Goal: Complete application form

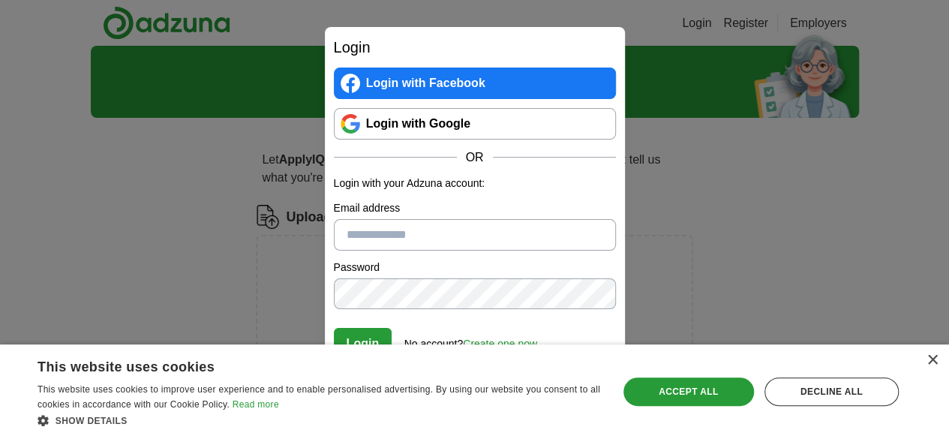
click at [500, 134] on link "Login with Google" at bounding box center [475, 124] width 282 height 32
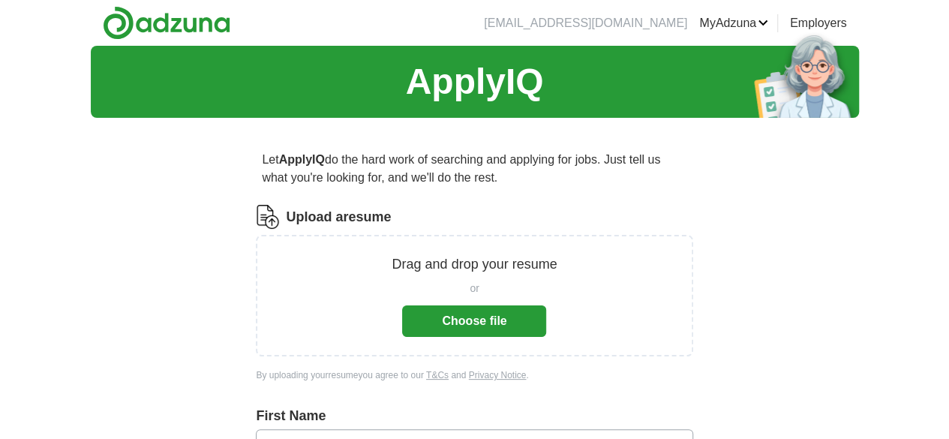
click at [470, 310] on button "Choose file" at bounding box center [474, 321] width 144 height 32
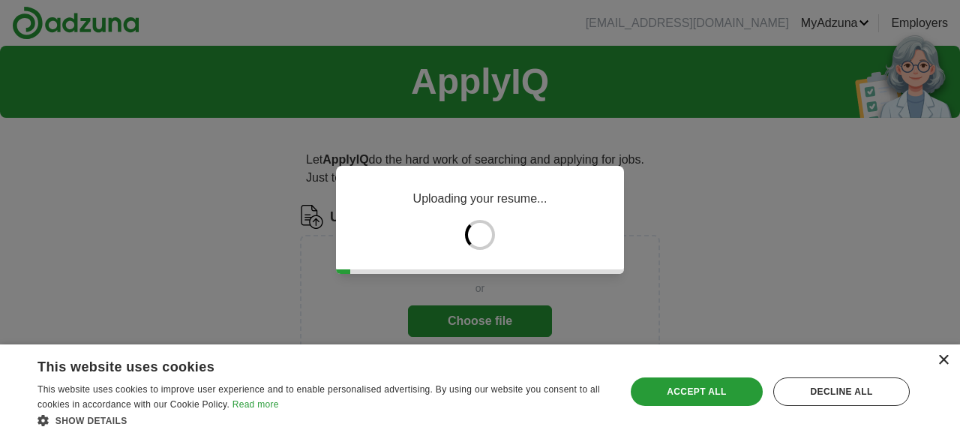
click at [938, 362] on div "×" at bounding box center [943, 360] width 11 height 11
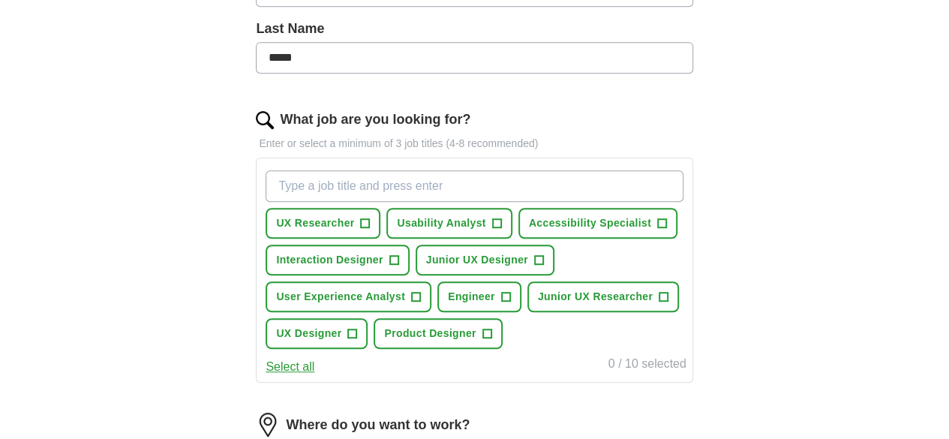
scroll to position [396, 0]
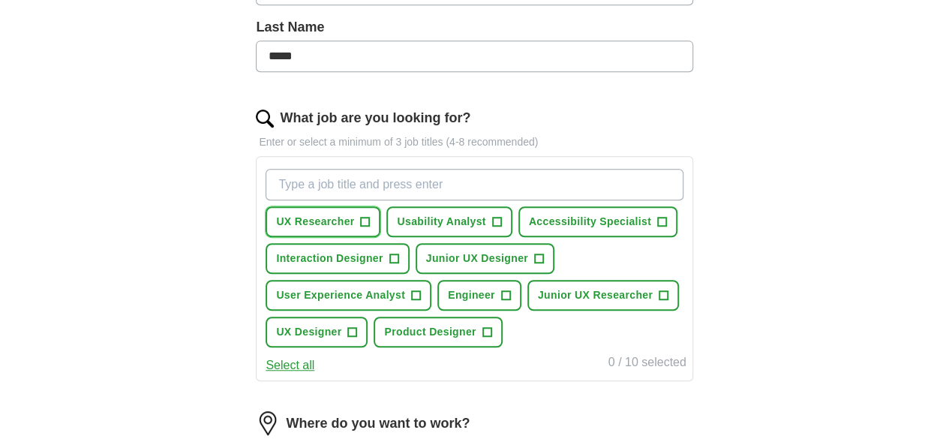
click at [370, 222] on span "+" at bounding box center [365, 222] width 9 height 12
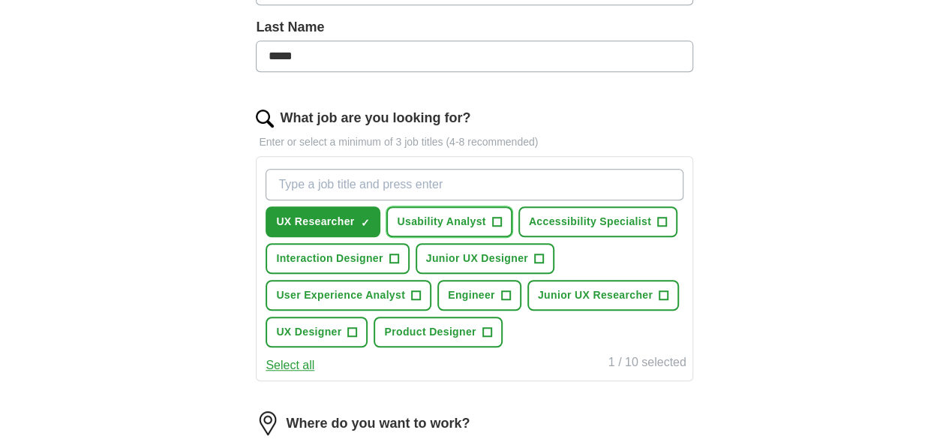
click at [501, 216] on span "+" at bounding box center [496, 222] width 9 height 12
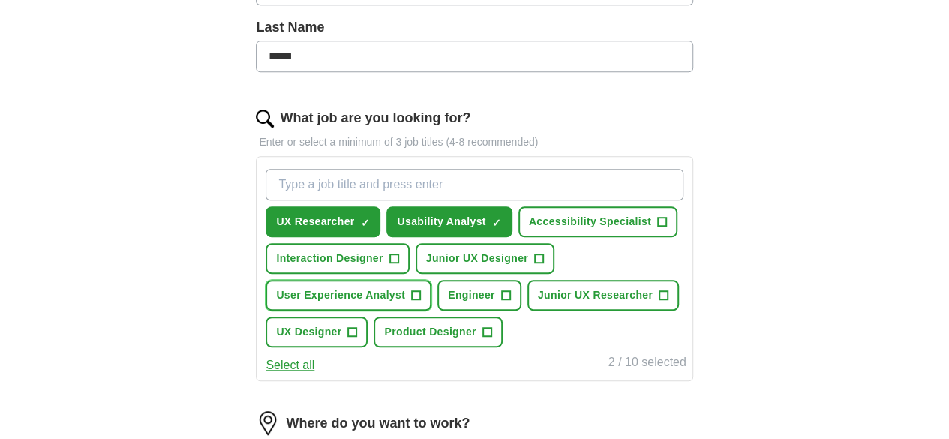
click at [405, 290] on span "User Experience Analyst" at bounding box center [340, 295] width 129 height 16
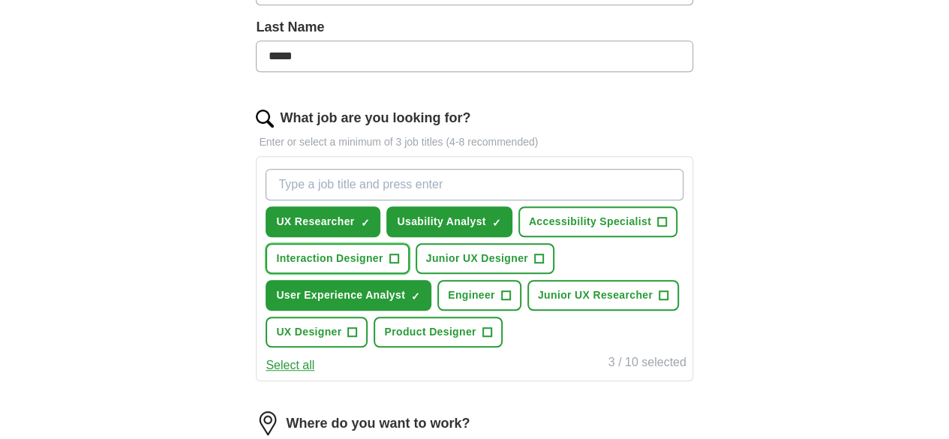
click at [383, 256] on span "Interaction Designer" at bounding box center [329, 259] width 107 height 16
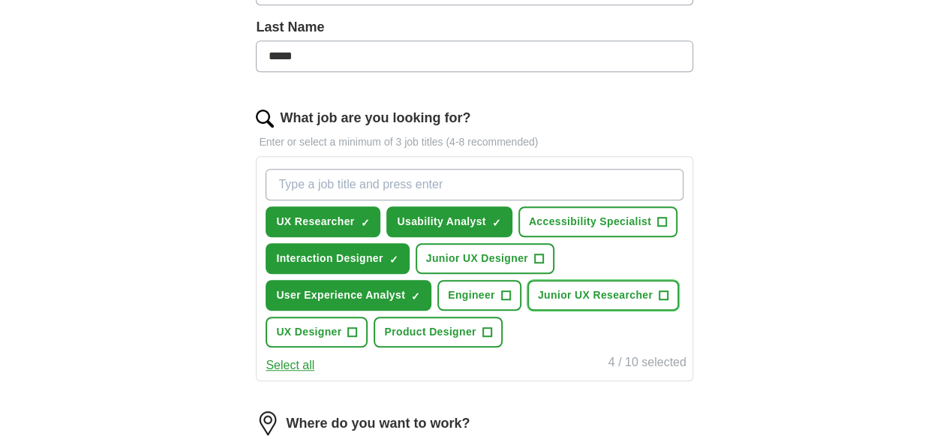
click at [538, 303] on span "Junior UX Researcher" at bounding box center [595, 295] width 115 height 16
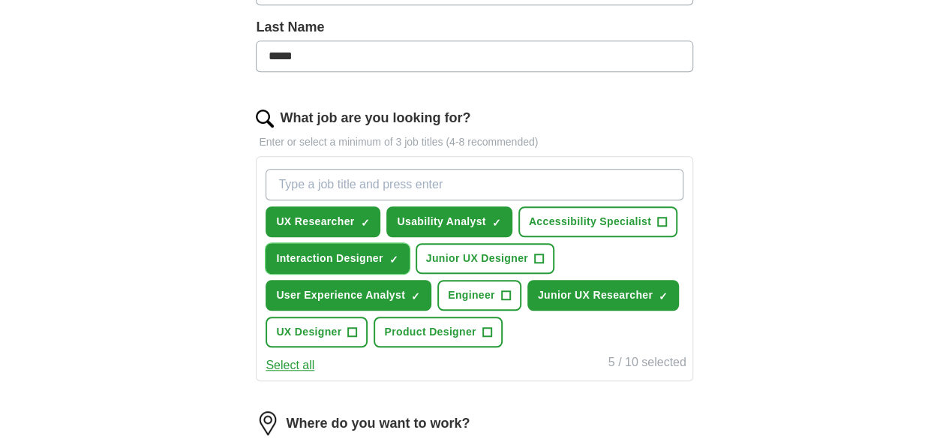
click at [0, 0] on span "×" at bounding box center [0, 0] width 0 height 0
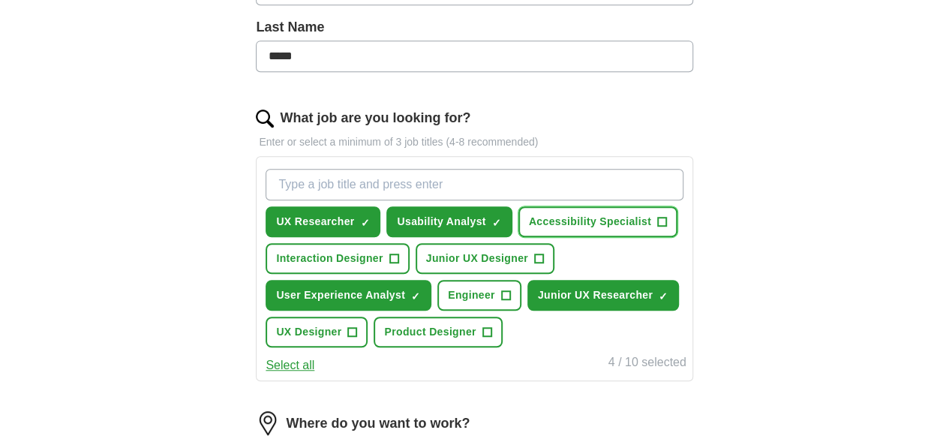
click at [529, 230] on span "Accessibility Specialist" at bounding box center [590, 222] width 122 height 16
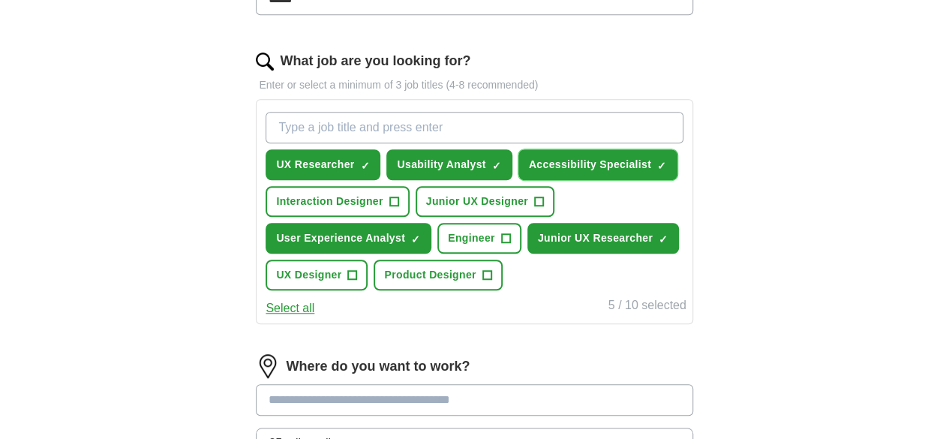
scroll to position [543, 0]
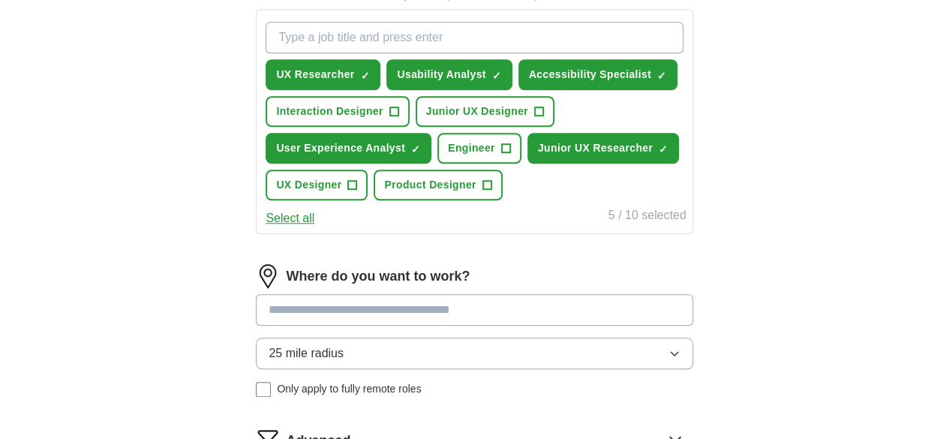
click at [369, 326] on input at bounding box center [474, 310] width 437 height 32
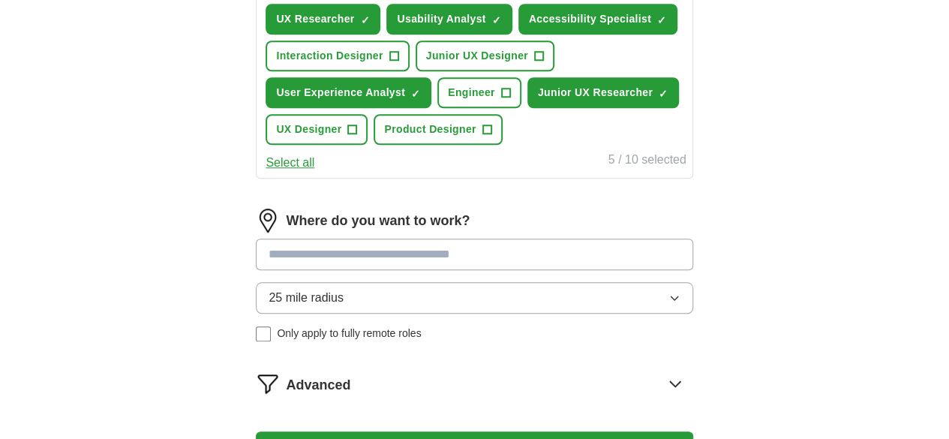
scroll to position [600, 0]
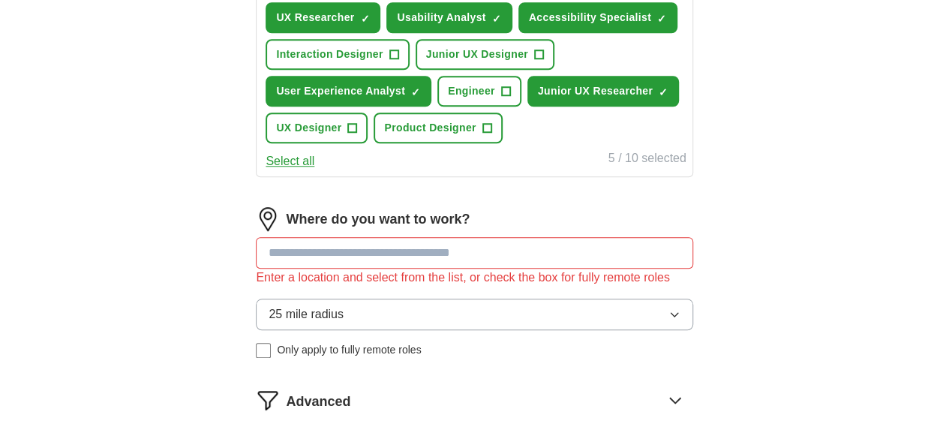
click at [391, 338] on div "Where do you want to work? Enter a location and select from the list, or check …" at bounding box center [474, 288] width 437 height 163
click at [425, 269] on input at bounding box center [474, 253] width 437 height 32
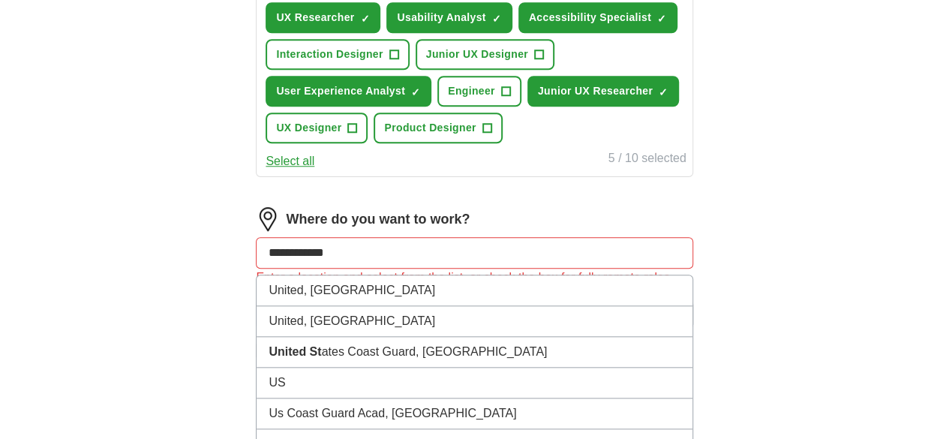
type input "**********"
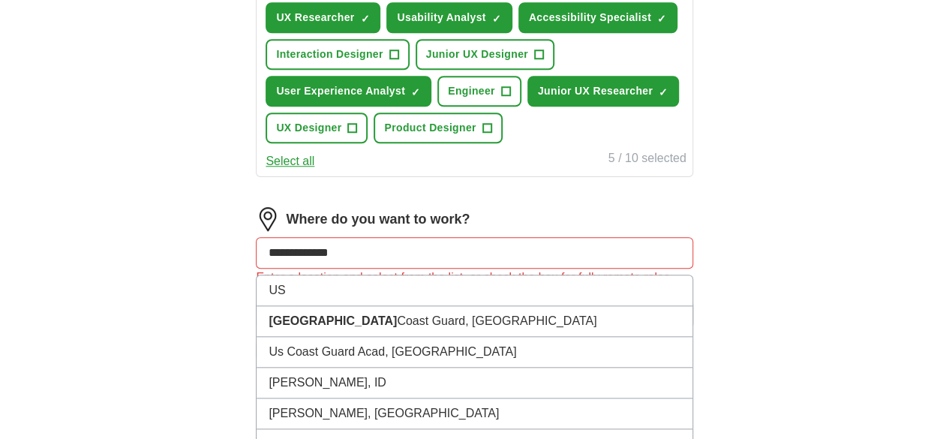
scroll to position [651, 0]
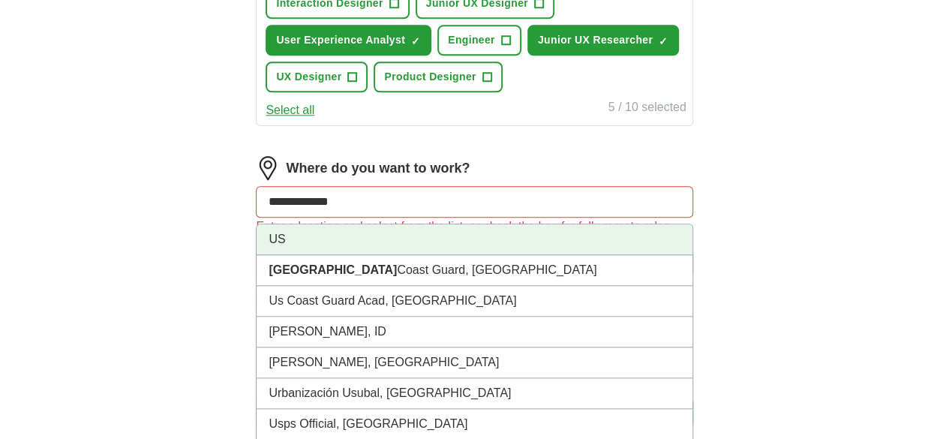
click at [330, 255] on li "US" at bounding box center [474, 239] width 435 height 31
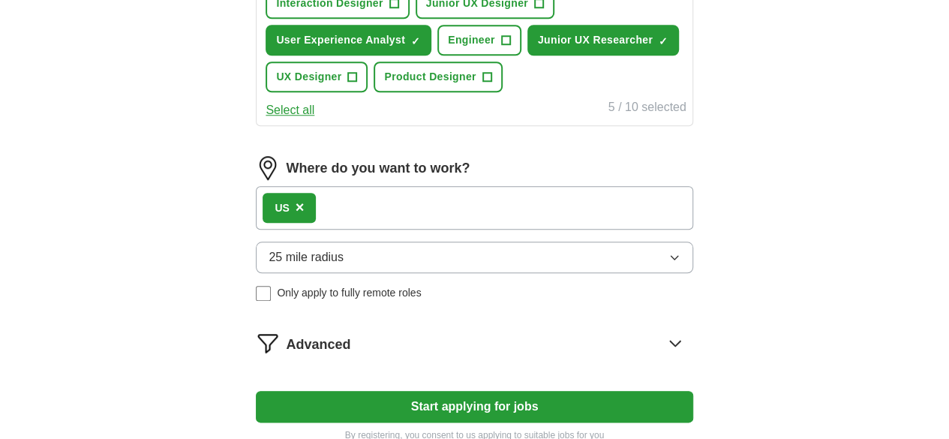
click at [342, 266] on span "25 mile radius" at bounding box center [306, 257] width 75 height 18
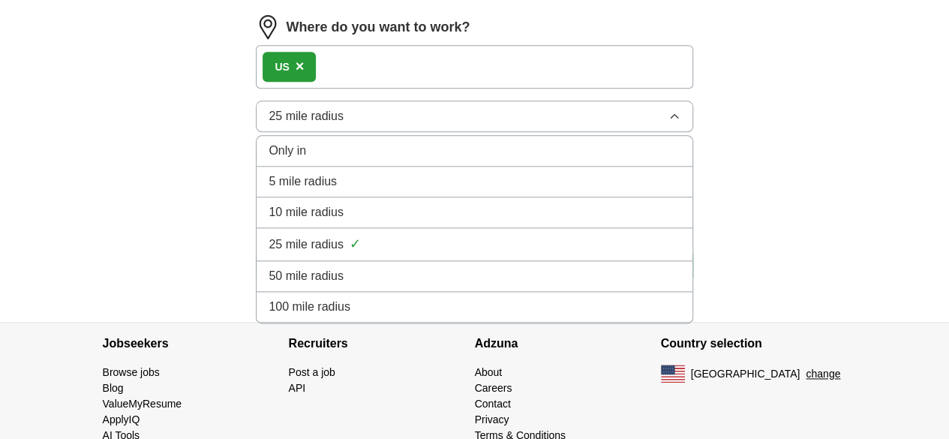
scroll to position [764, 0]
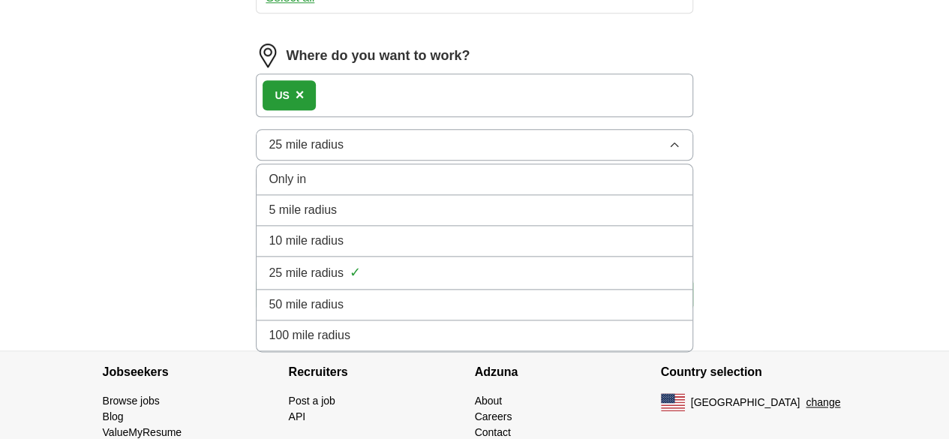
click at [361, 188] on div "Only in" at bounding box center [474, 179] width 411 height 18
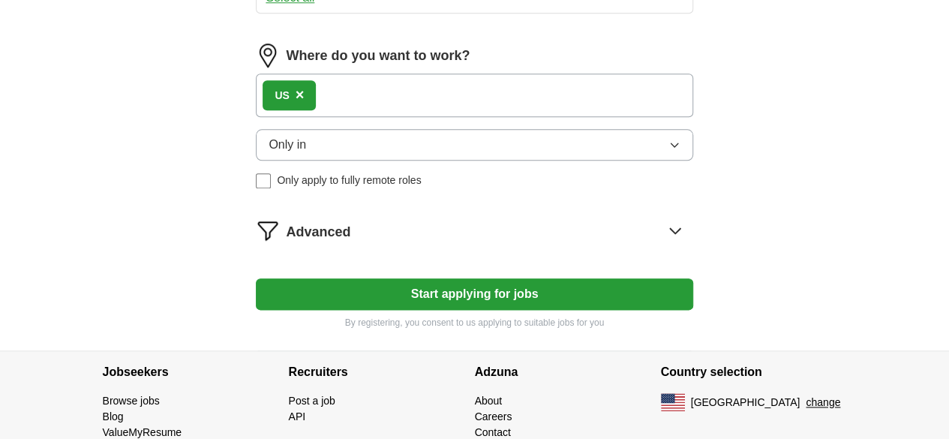
click at [366, 161] on button "Only in" at bounding box center [474, 145] width 437 height 32
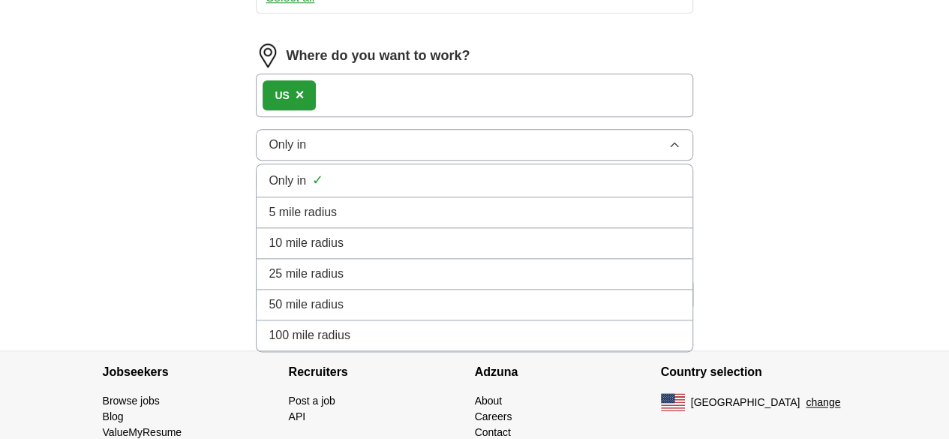
click at [366, 161] on button "Only in" at bounding box center [474, 145] width 437 height 32
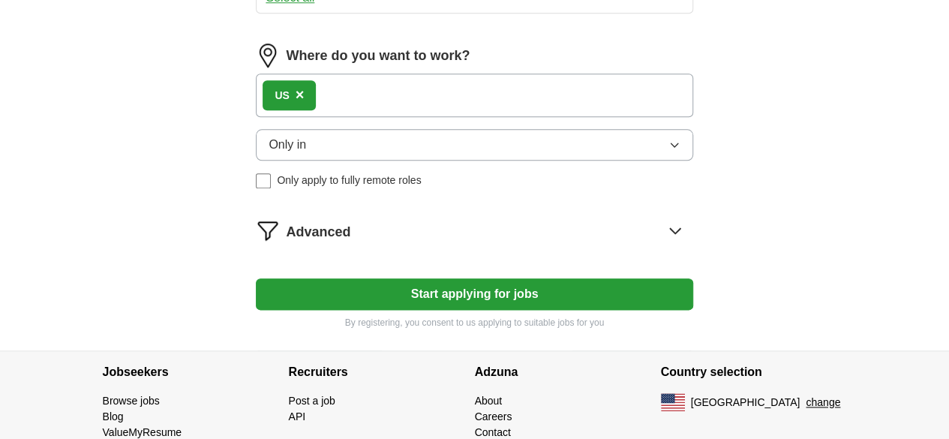
scroll to position [792, 0]
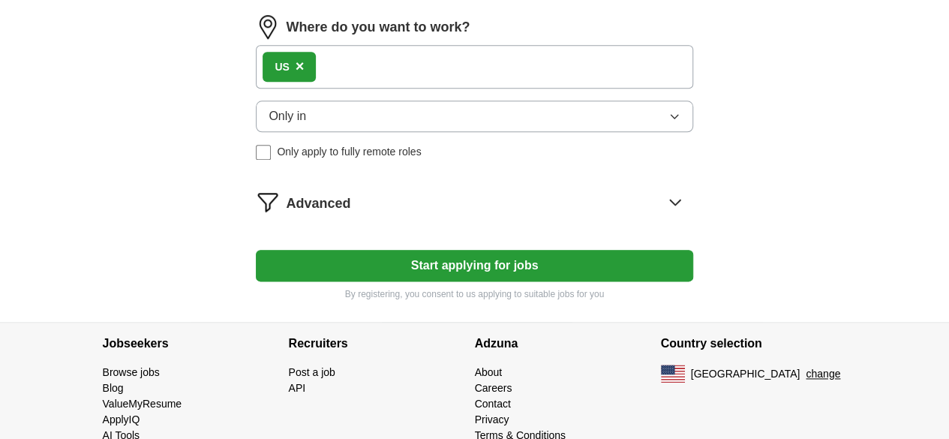
click at [565, 214] on div "Advanced" at bounding box center [489, 202] width 407 height 24
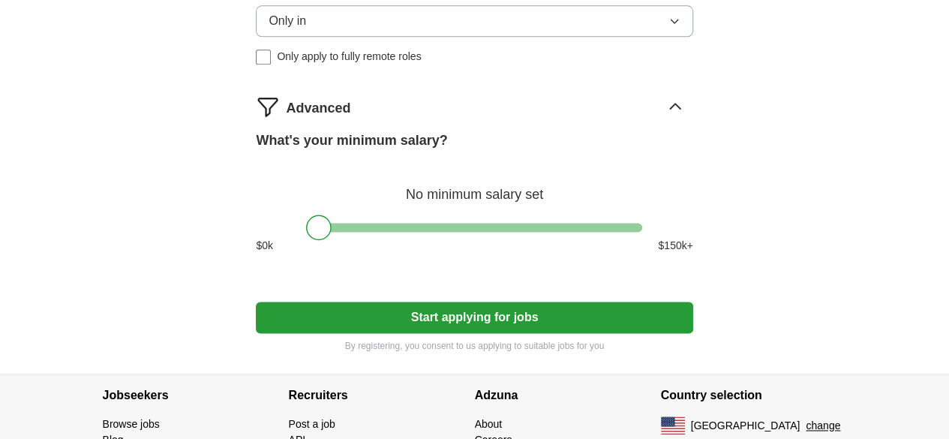
scroll to position [916, 0]
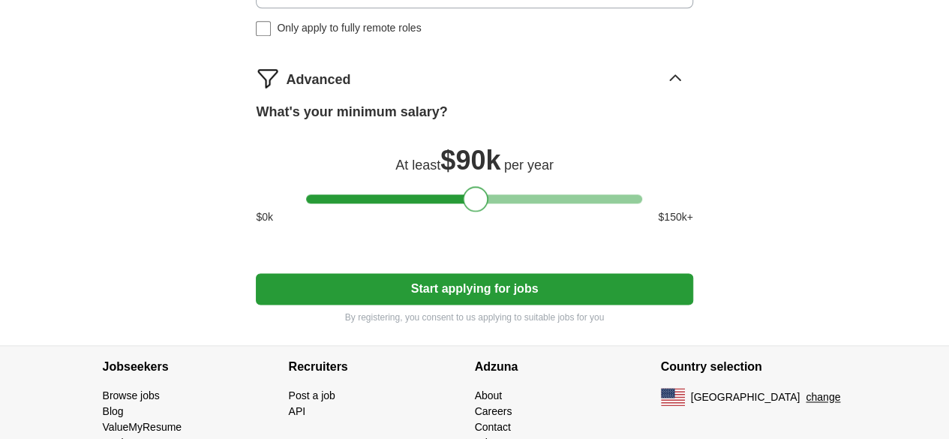
drag, startPoint x: 317, startPoint y: 238, endPoint x: 474, endPoint y: 229, distance: 157.8
click at [474, 212] on div at bounding box center [476, 199] width 26 height 26
drag, startPoint x: 471, startPoint y: 236, endPoint x: 458, endPoint y: 239, distance: 13.8
click at [458, 212] on div at bounding box center [463, 199] width 26 height 26
click at [484, 305] on button "Start applying for jobs" at bounding box center [474, 289] width 437 height 32
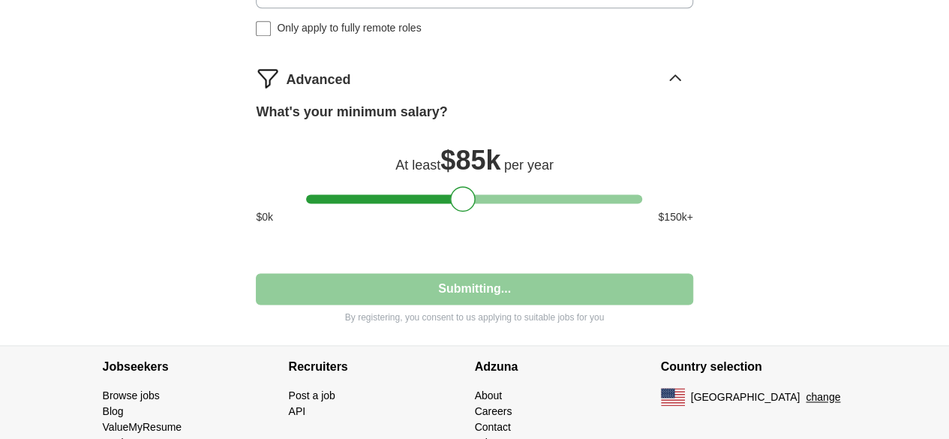
select select "**"
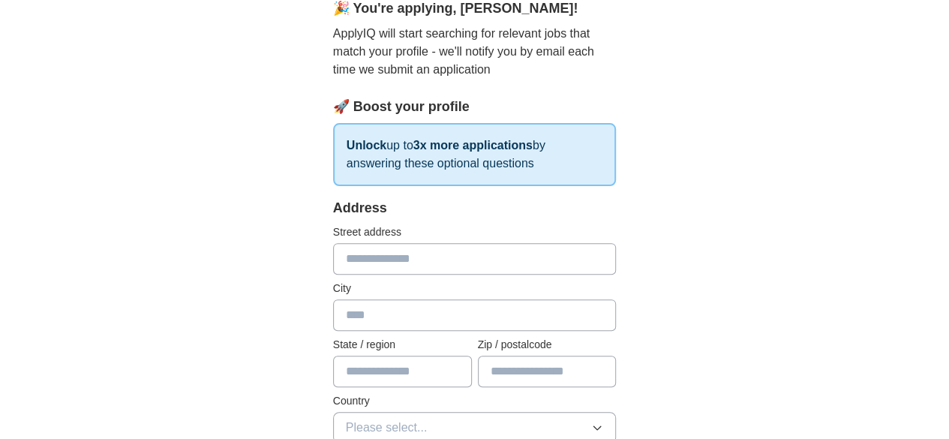
scroll to position [147, 0]
click at [464, 263] on input "text" at bounding box center [475, 258] width 284 height 32
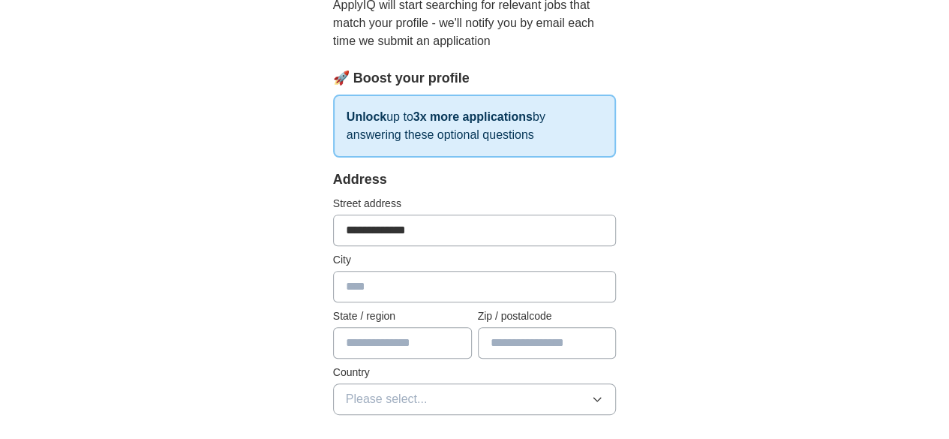
scroll to position [176, 0]
type input "**********"
click at [454, 272] on input "text" at bounding box center [475, 286] width 284 height 32
type input "******"
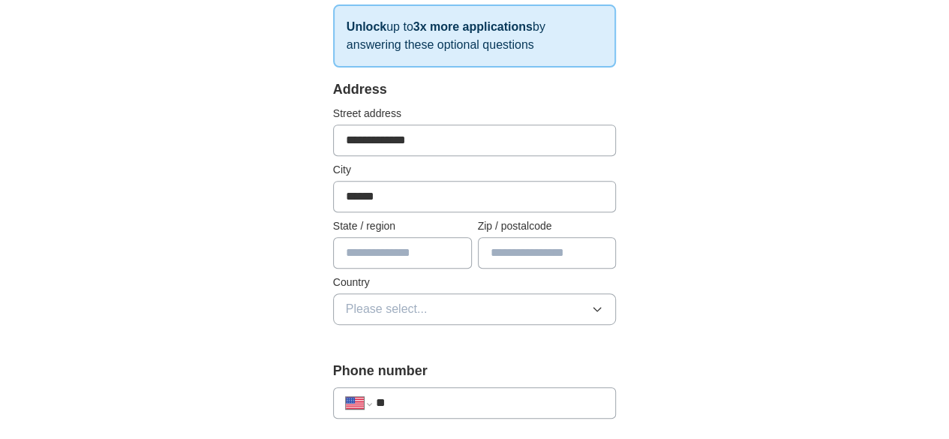
scroll to position [267, 0]
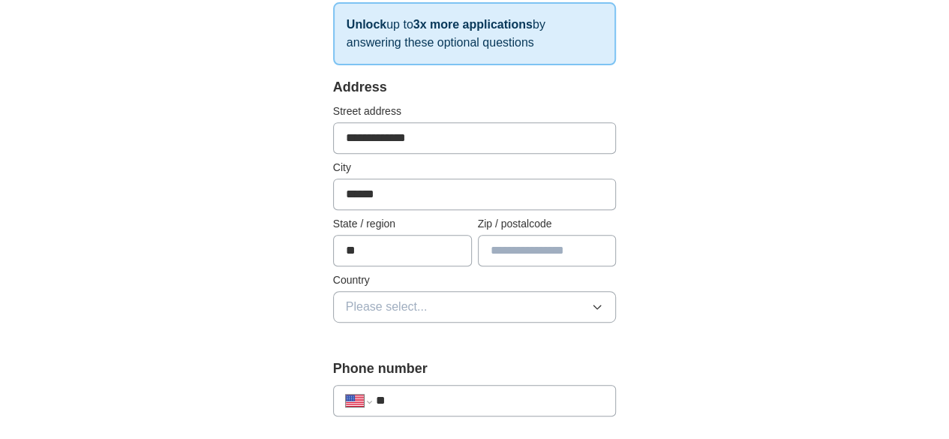
click at [389, 259] on input "**" at bounding box center [402, 251] width 139 height 32
type input "**********"
type input "*****"
click at [346, 310] on span "Please select..." at bounding box center [387, 307] width 82 height 18
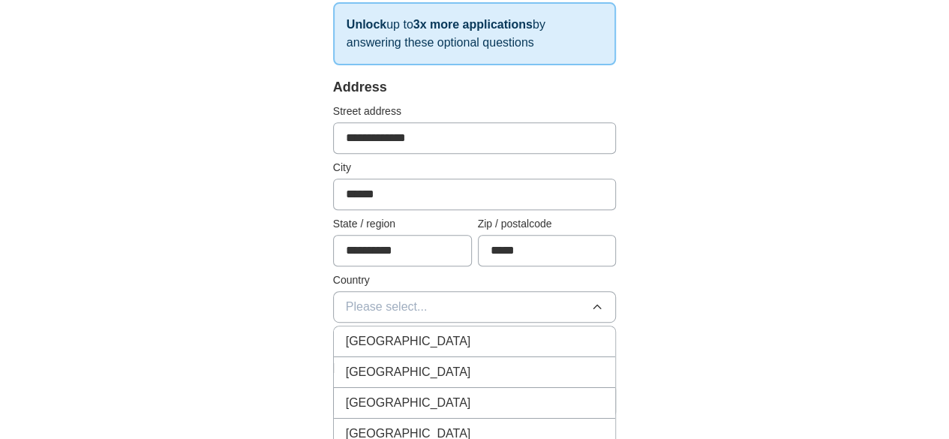
click at [351, 377] on span "United States" at bounding box center [408, 372] width 125 height 18
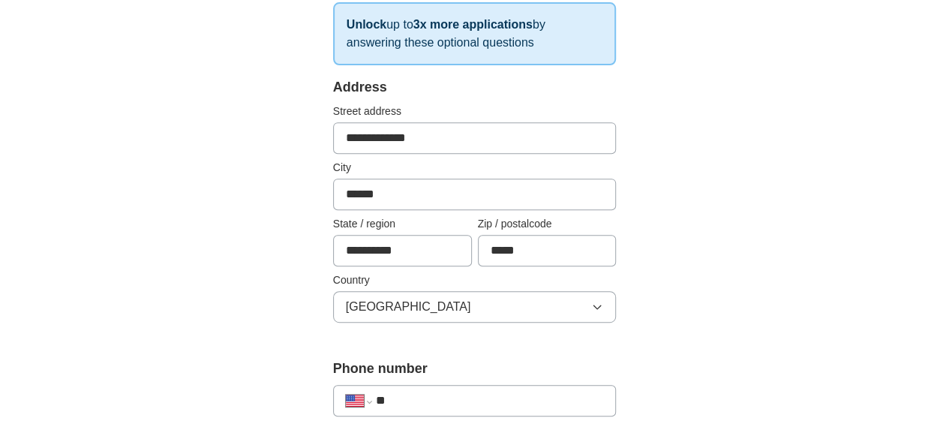
scroll to position [356, 0]
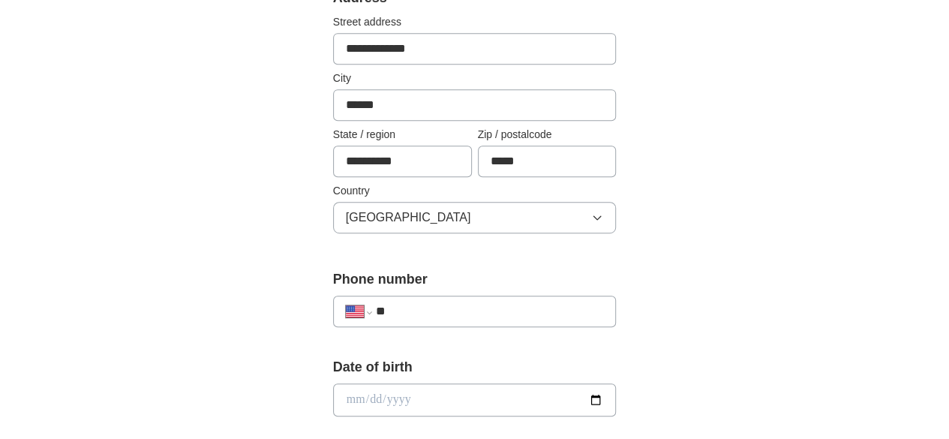
click at [425, 311] on input "**" at bounding box center [490, 311] width 228 height 18
type input "**********"
click at [390, 407] on input "date" at bounding box center [475, 399] width 284 height 33
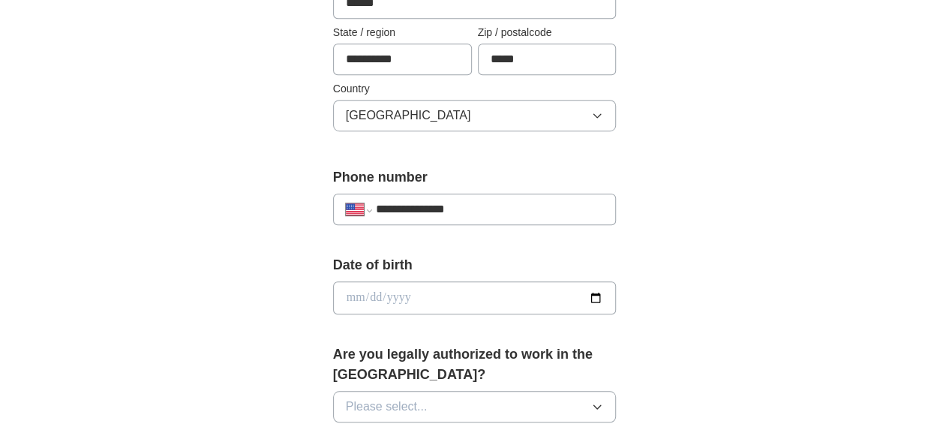
scroll to position [461, 0]
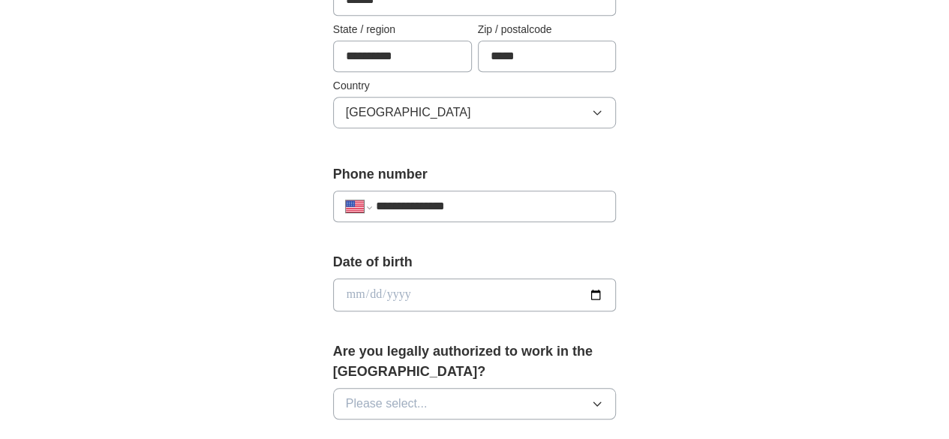
click at [617, 281] on input "date" at bounding box center [475, 294] width 284 height 33
click at [667, 302] on div "**********" at bounding box center [475, 318] width 384 height 1300
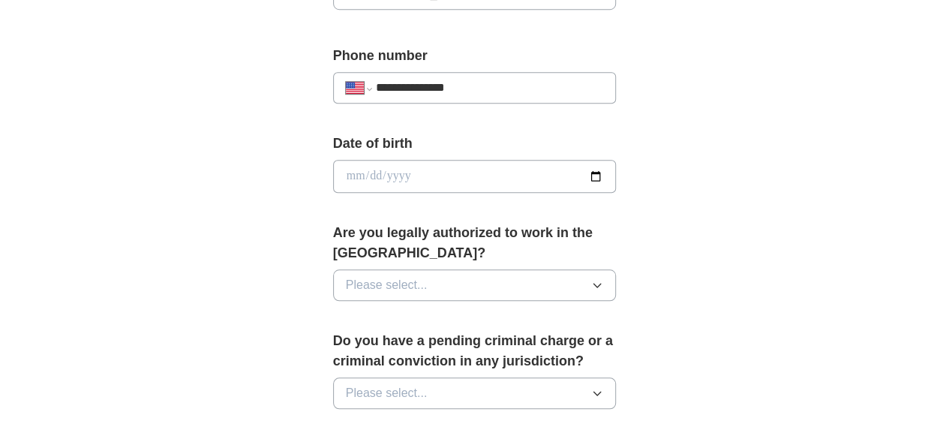
click at [537, 271] on button "Please select..." at bounding box center [475, 285] width 284 height 32
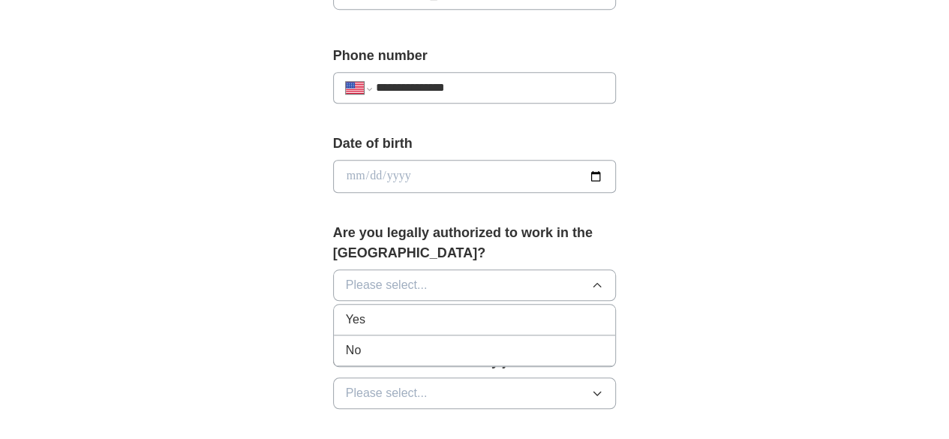
click at [449, 311] on div "Yes" at bounding box center [475, 320] width 258 height 18
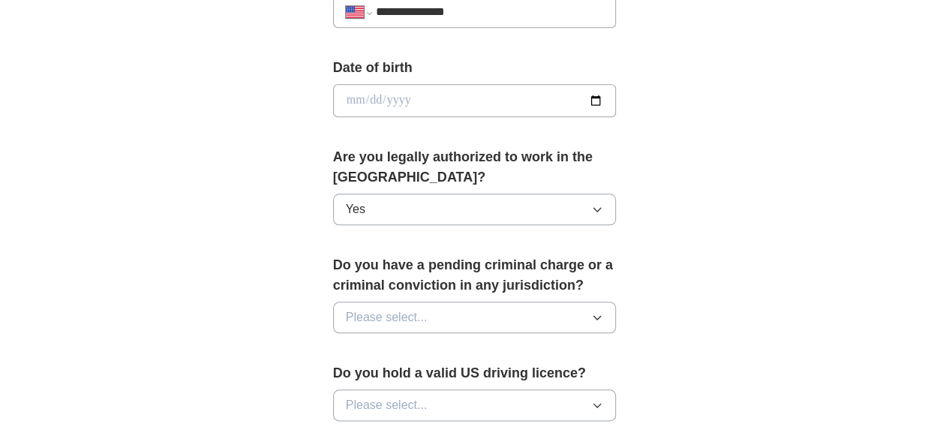
scroll to position [656, 0]
click at [447, 301] on button "Please select..." at bounding box center [475, 317] width 284 height 32
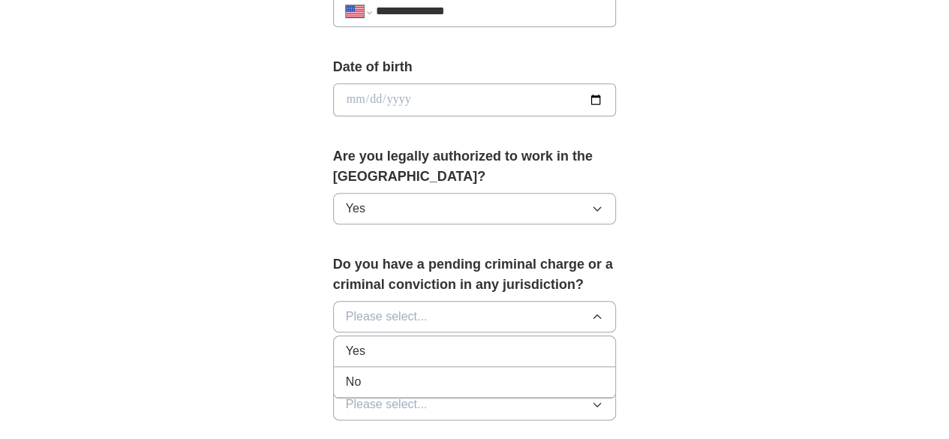
click at [440, 367] on li "No" at bounding box center [475, 382] width 282 height 31
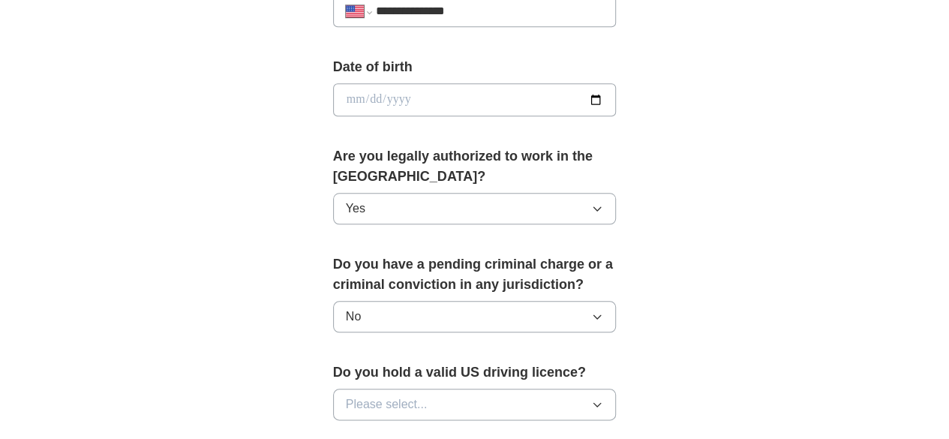
click at [442, 389] on button "Please select..." at bounding box center [475, 405] width 284 height 32
click at [416, 424] on li "Yes" at bounding box center [475, 439] width 282 height 31
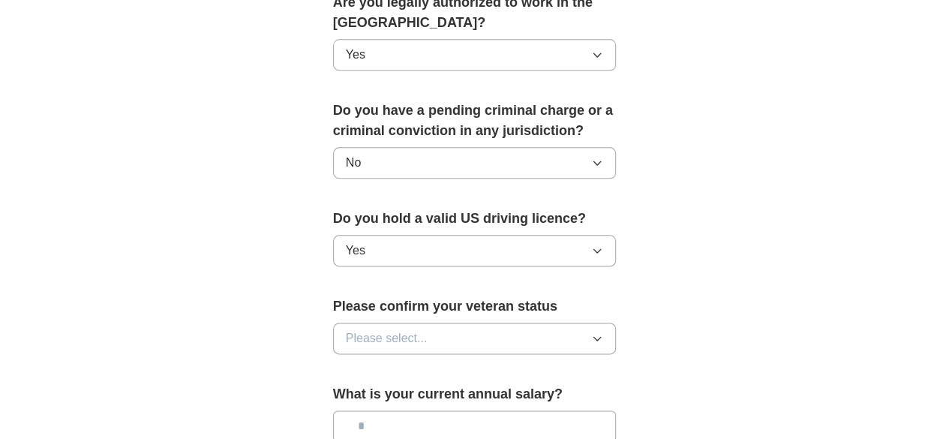
scroll to position [811, 0]
click at [426, 322] on button "Please select..." at bounding box center [475, 338] width 284 height 32
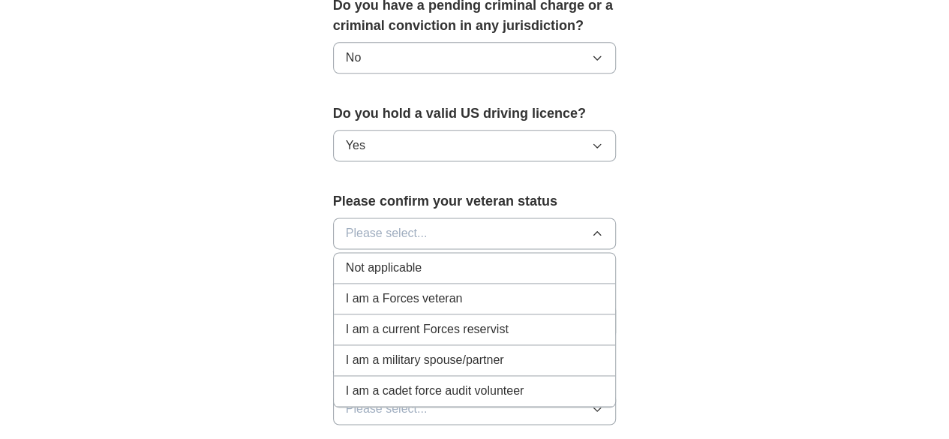
scroll to position [916, 0]
click at [399, 258] on div "Not applicable" at bounding box center [475, 267] width 258 height 18
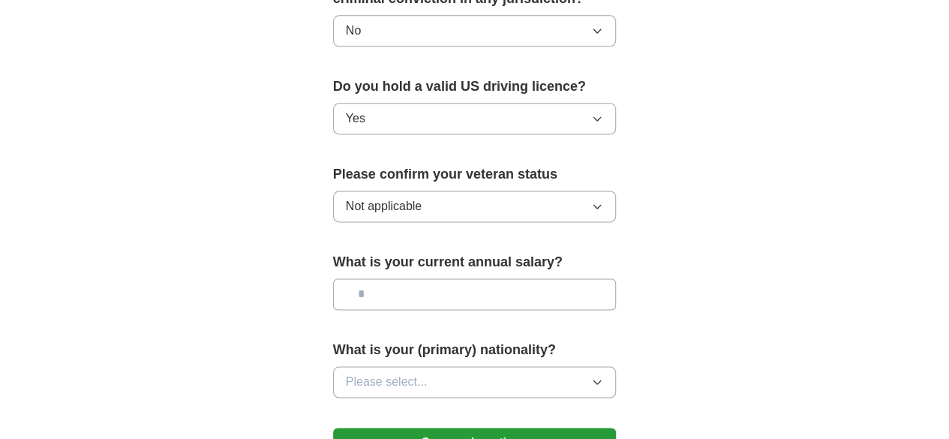
scroll to position [941, 0]
click at [406, 367] on button "Please select..." at bounding box center [475, 383] width 284 height 32
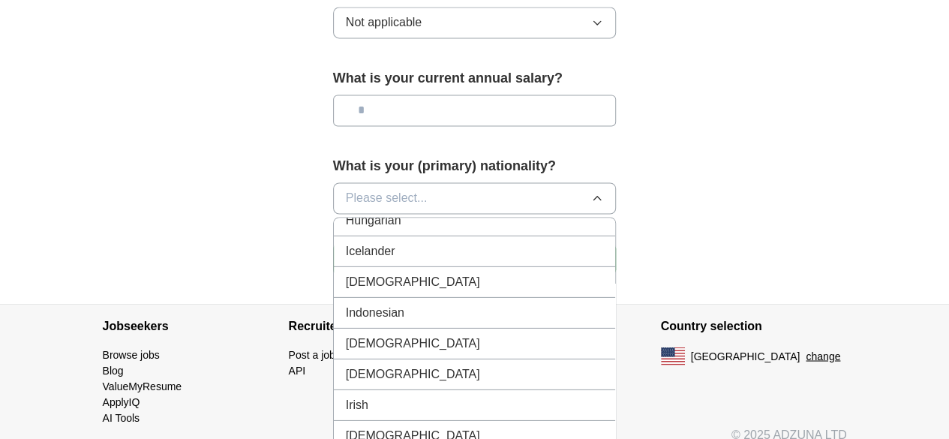
scroll to position [2411, 0]
click at [351, 273] on div "Indian" at bounding box center [475, 282] width 258 height 18
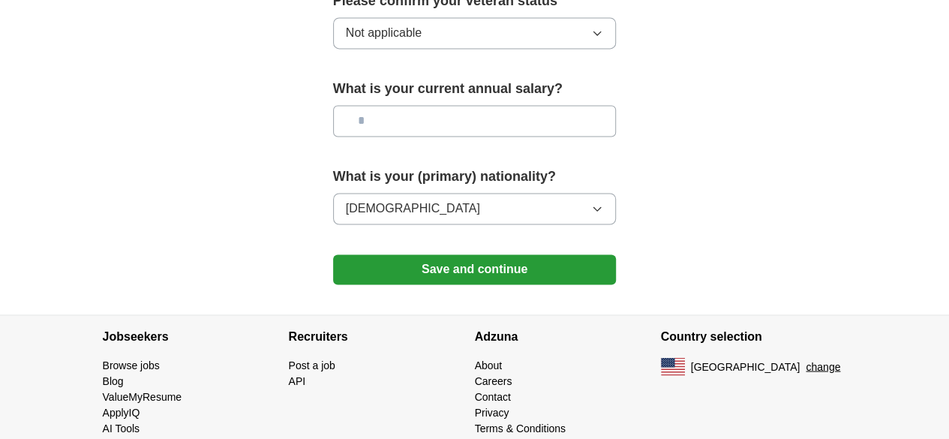
scroll to position [1056, 0]
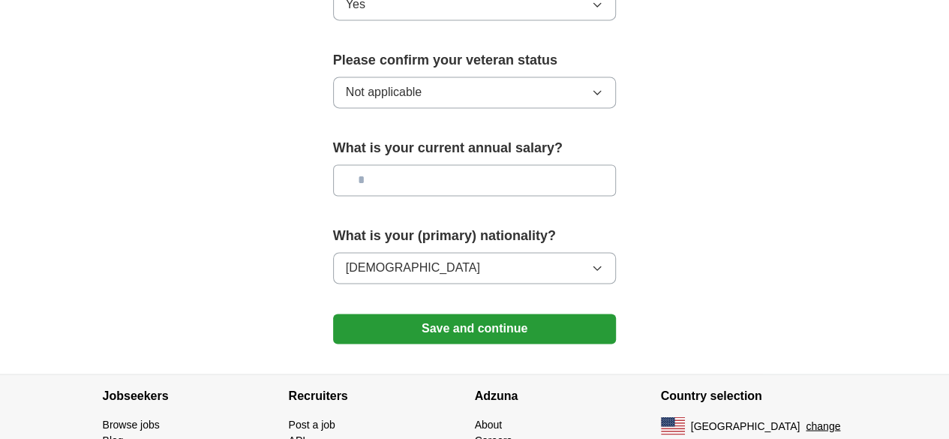
click at [357, 252] on button "Indian" at bounding box center [475, 268] width 284 height 32
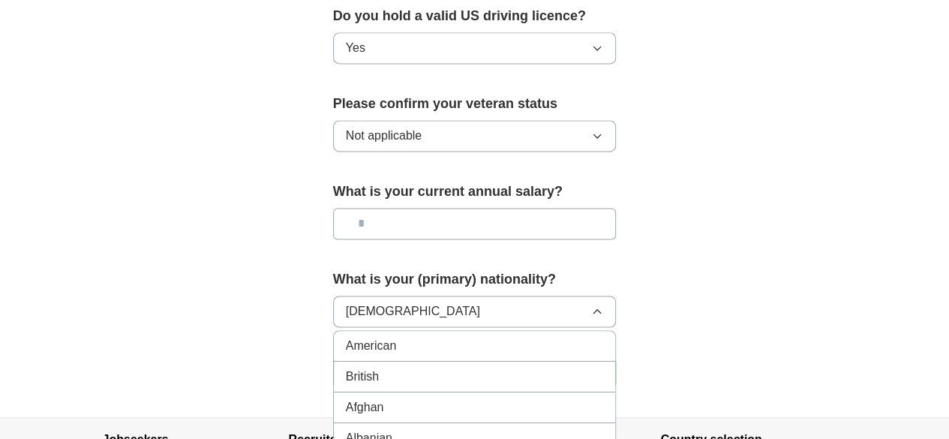
scroll to position [1016, 0]
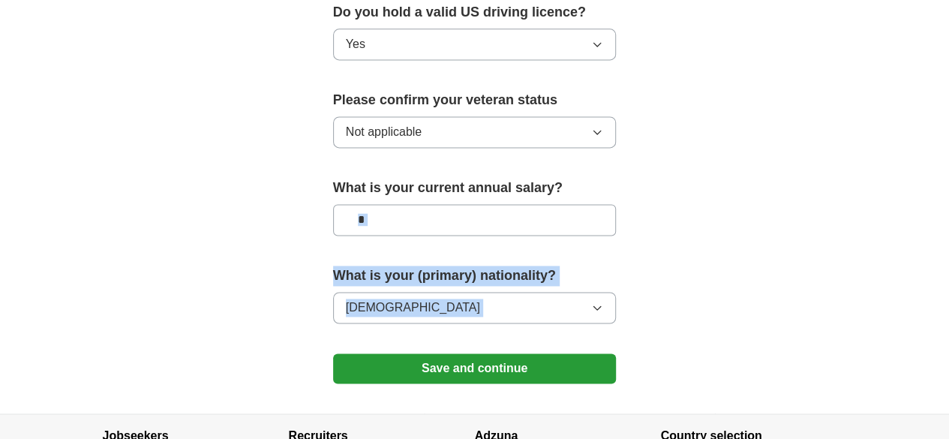
drag, startPoint x: 245, startPoint y: 334, endPoint x: 383, endPoint y: 194, distance: 196.8
click at [383, 204] on input "text" at bounding box center [475, 220] width 284 height 32
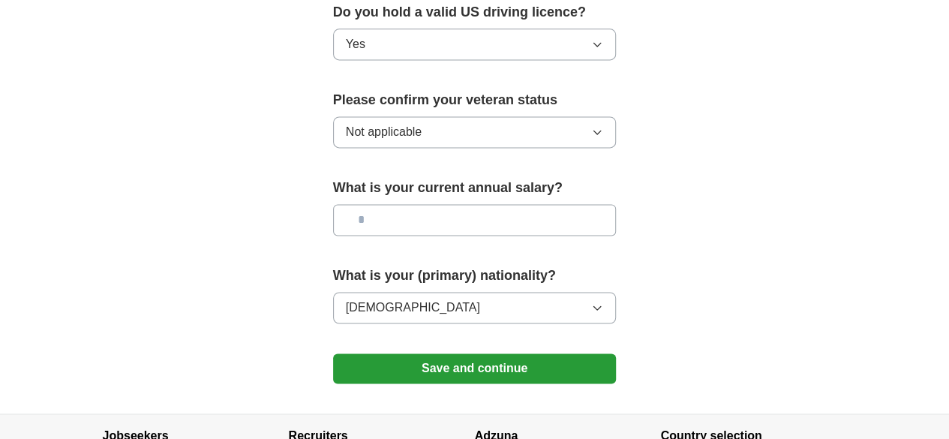
click at [582, 353] on button "Save and continue" at bounding box center [475, 368] width 284 height 30
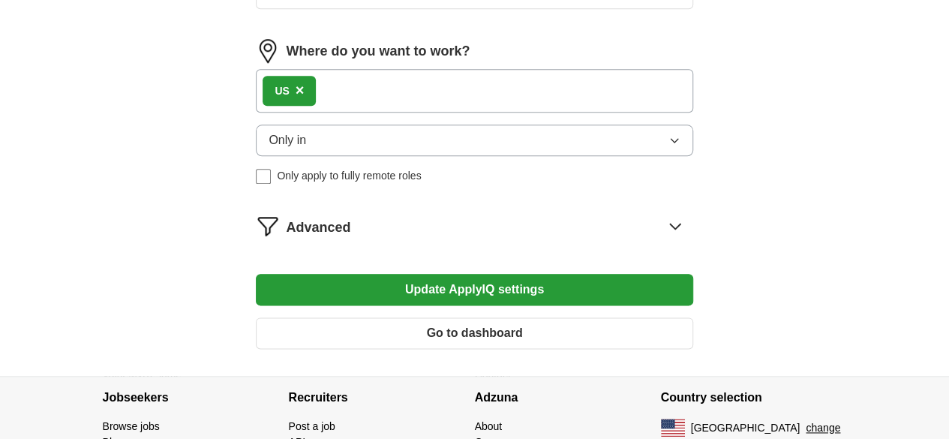
scroll to position [888, 0]
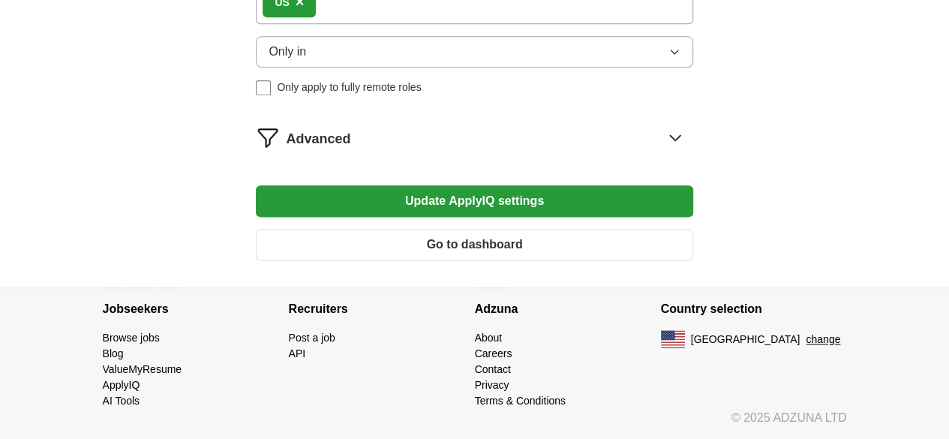
click at [463, 253] on button "Go to dashboard" at bounding box center [474, 245] width 437 height 32
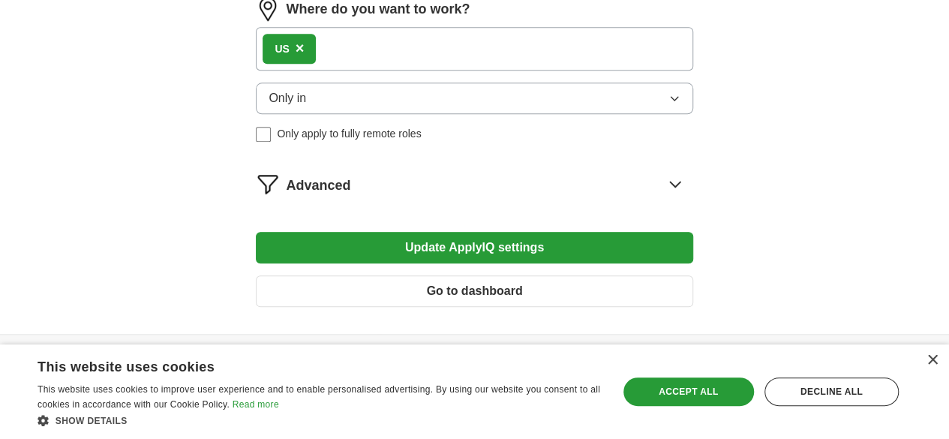
scroll to position [783, 0]
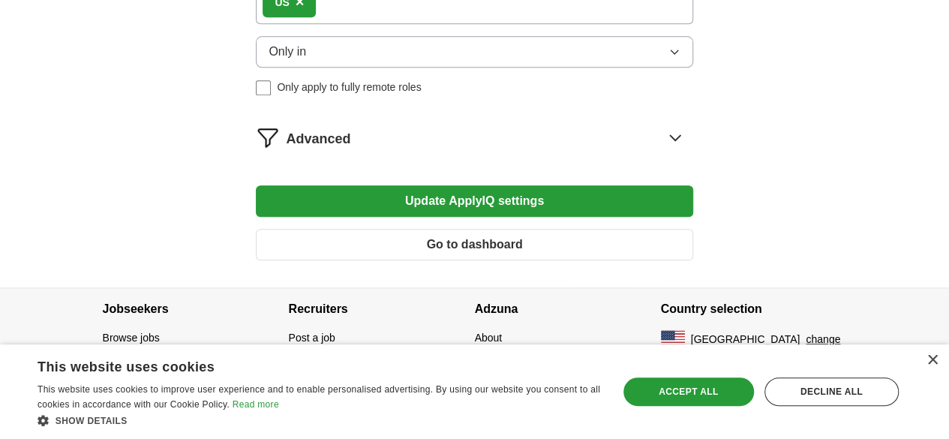
click at [663, 149] on icon at bounding box center [675, 137] width 24 height 24
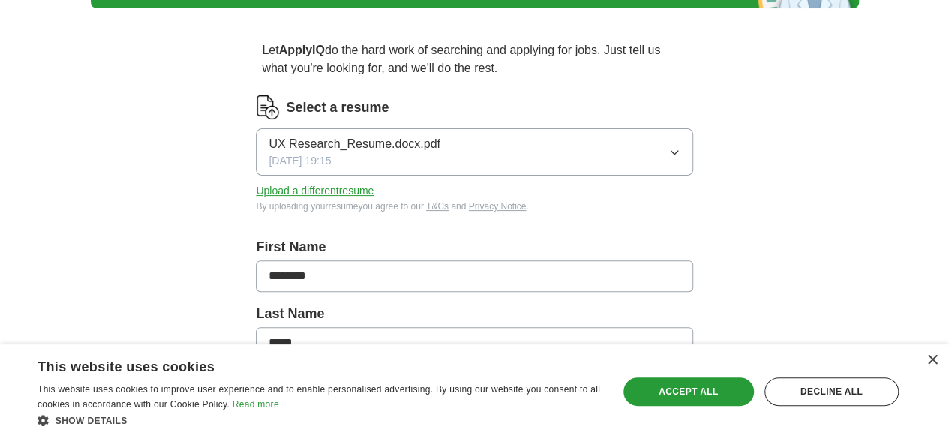
scroll to position [0, 0]
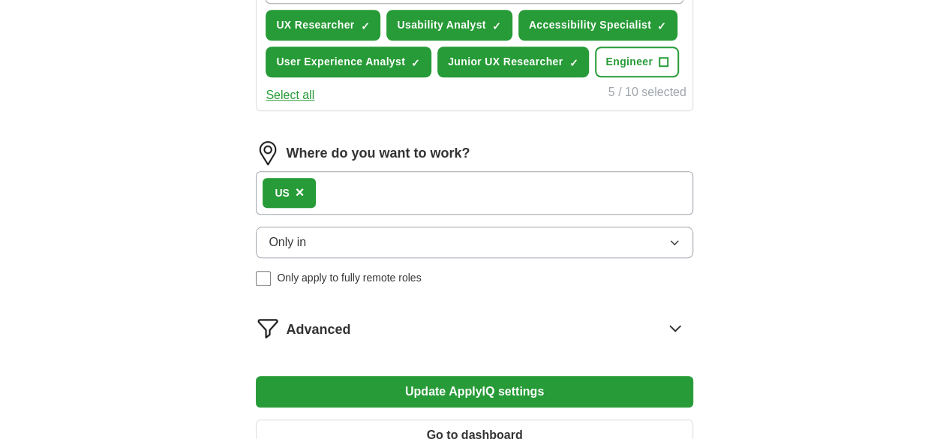
scroll to position [592, 0]
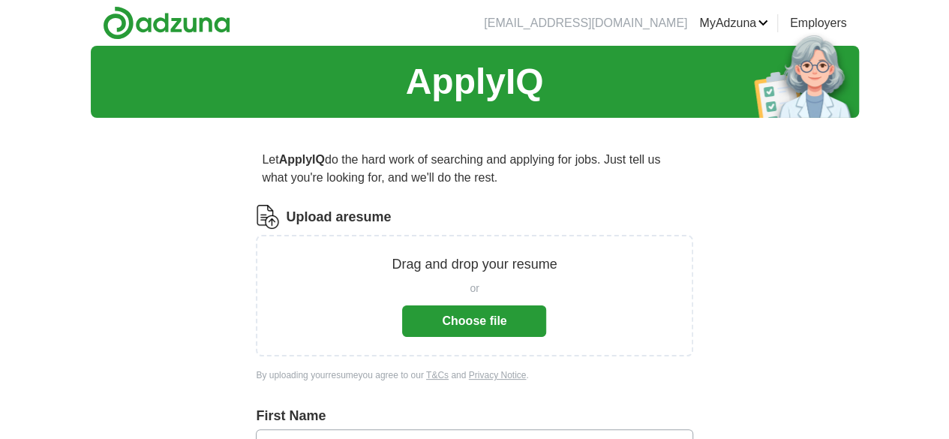
scroll to position [759, 0]
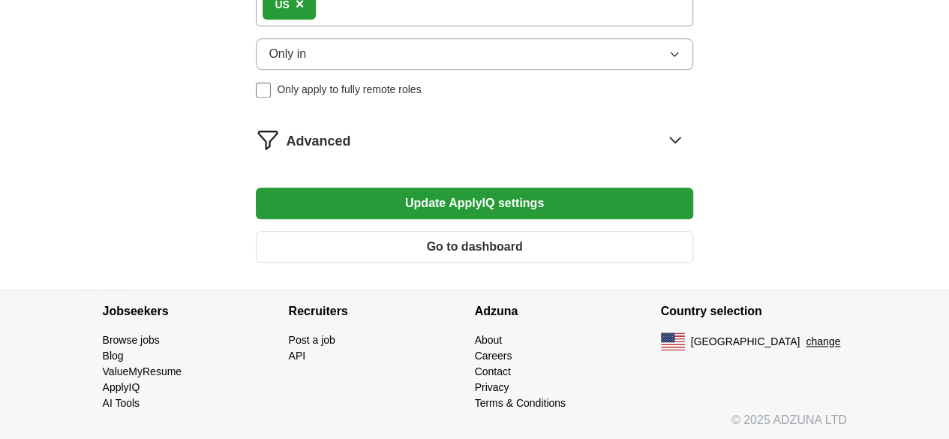
scroll to position [782, 0]
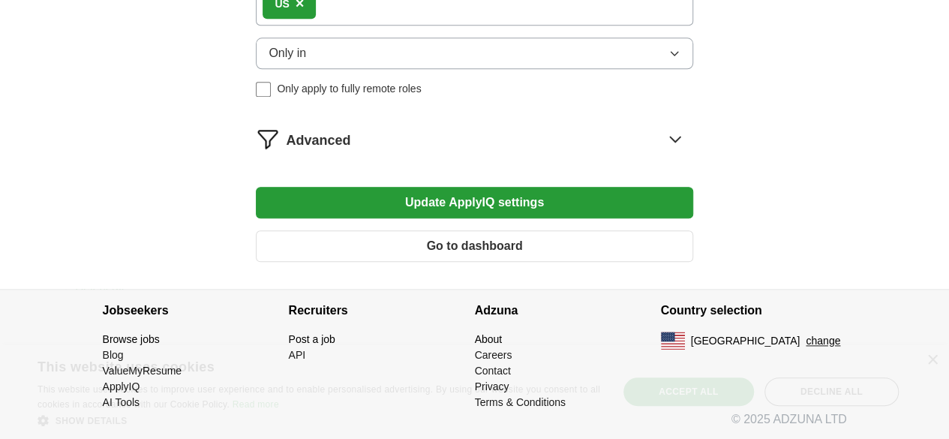
click at [380, 218] on button "Update ApplyIQ settings" at bounding box center [474, 203] width 437 height 32
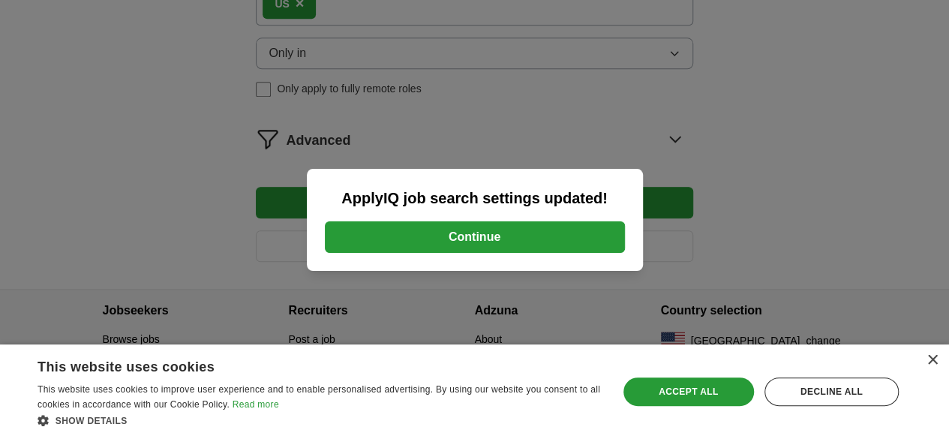
click at [404, 238] on button "Continue" at bounding box center [475, 237] width 300 height 32
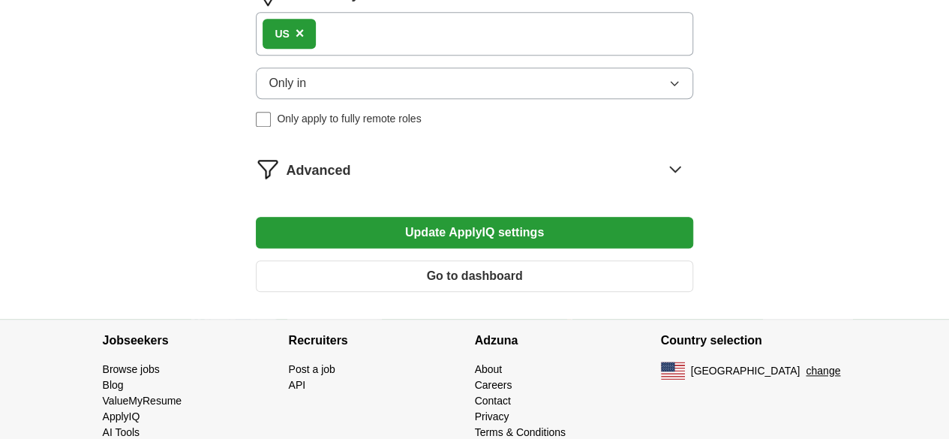
scroll to position [743, 0]
click at [663, 167] on icon at bounding box center [675, 168] width 24 height 24
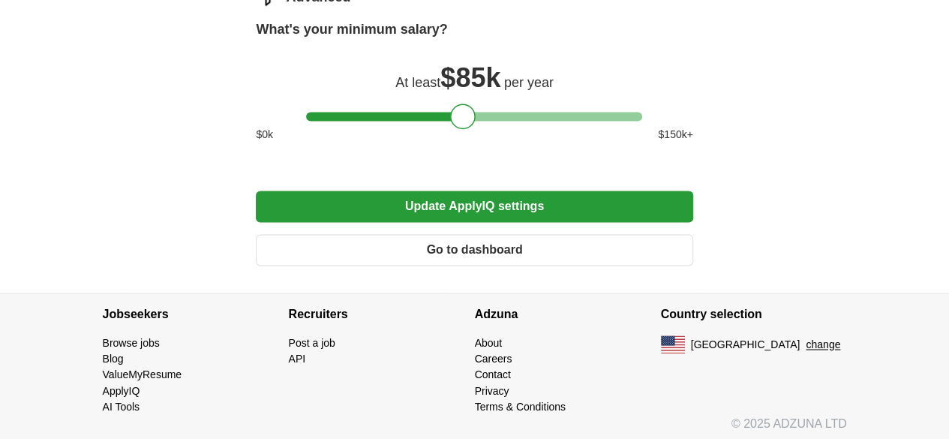
scroll to position [1035, 0]
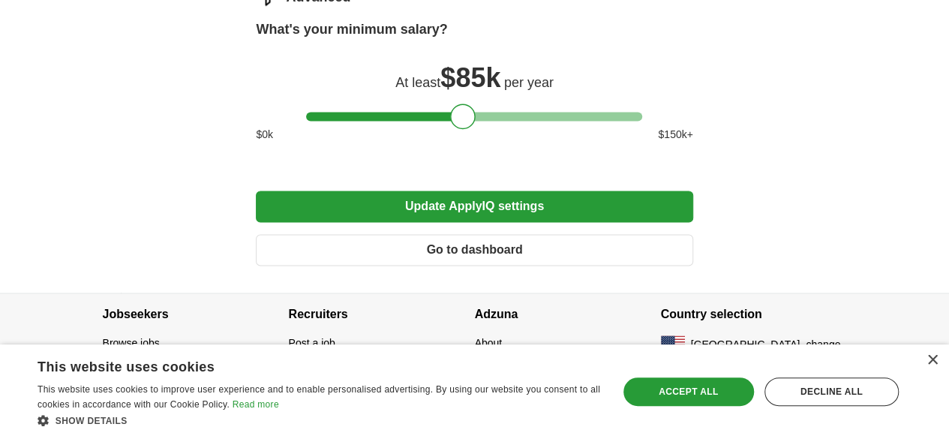
click at [926, 356] on div "×" at bounding box center [928, 361] width 19 height 11
click at [932, 359] on div "×" at bounding box center [931, 360] width 11 height 11
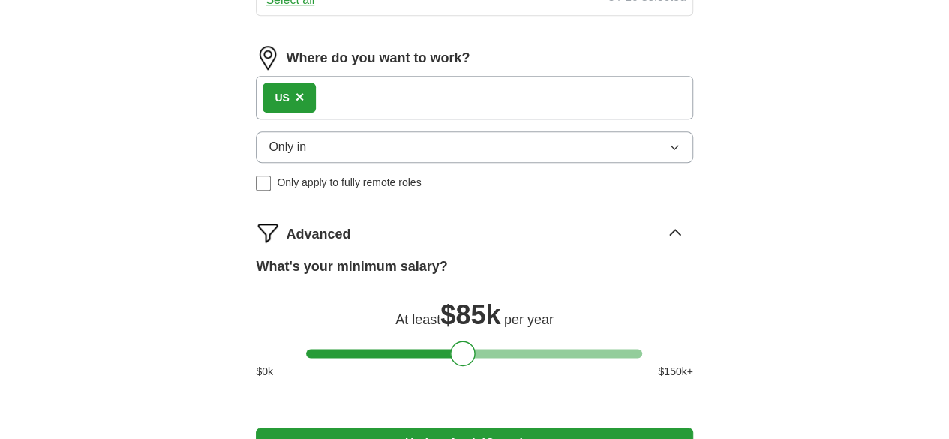
scroll to position [1025, 0]
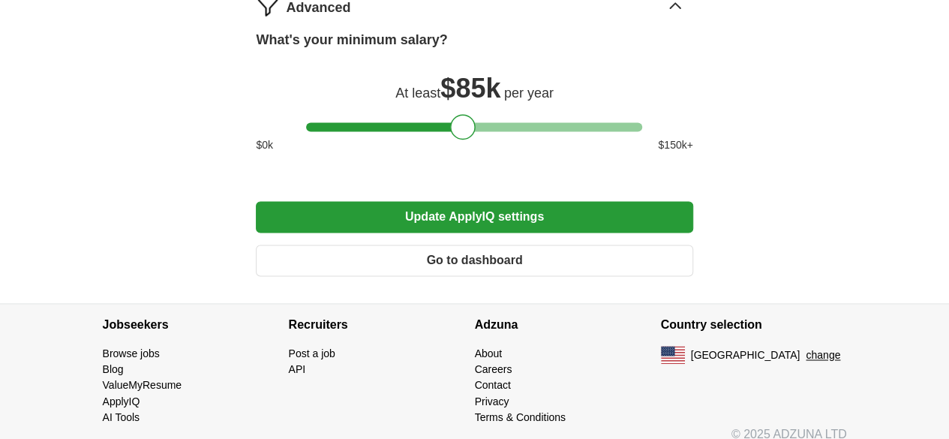
click at [103, 393] on li "ValueMyResume" at bounding box center [196, 385] width 186 height 16
click at [103, 391] on link "ValueMyResume" at bounding box center [143, 385] width 80 height 12
